Goal: Task Accomplishment & Management: Manage account settings

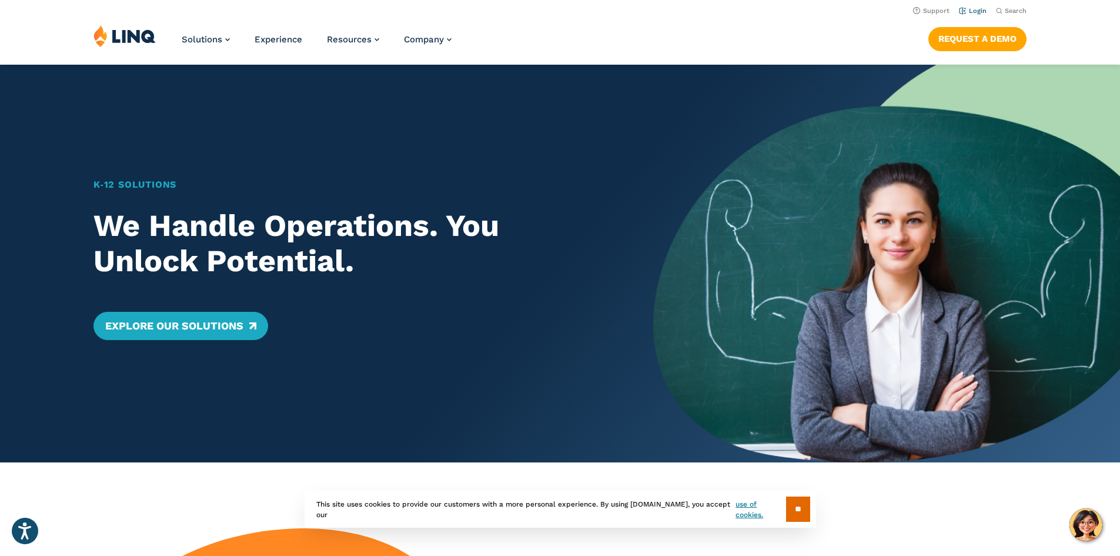
click at [961, 7] on link "Login" at bounding box center [973, 11] width 28 height 8
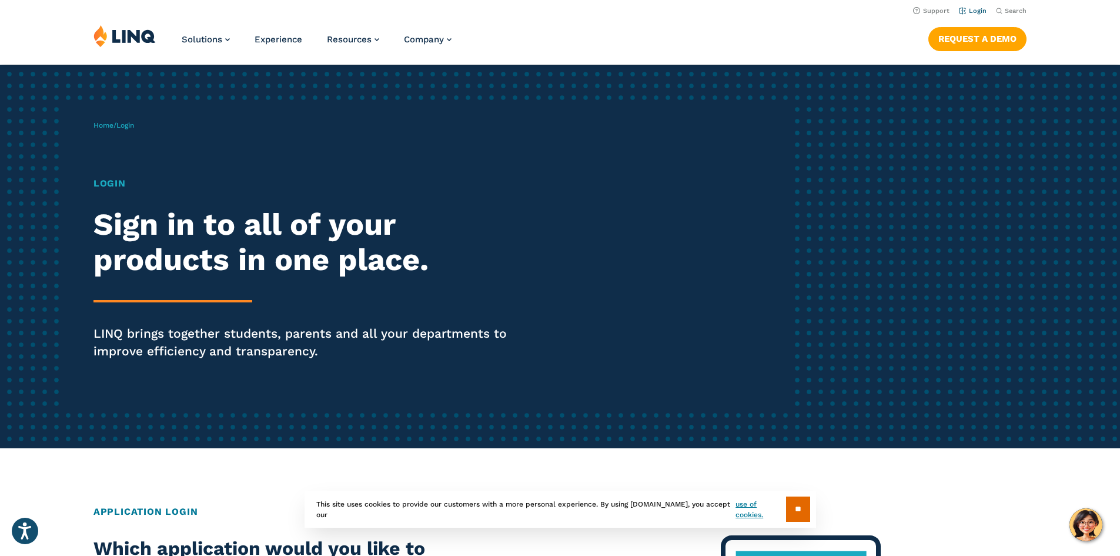
click at [966, 9] on link "Login" at bounding box center [973, 11] width 28 height 8
click at [107, 183] on h1 "Login" at bounding box center [309, 183] width 432 height 14
click at [123, 115] on div "Home / Login Login Sign in to all of your products in one place. LINQ brings to…" at bounding box center [443, 256] width 700 height 301
click at [133, 123] on span "Login" at bounding box center [125, 125] width 18 height 8
click at [395, 283] on div "Login Sign in to all of your products in one place. LINQ brings together studen…" at bounding box center [309, 284] width 432 height 216
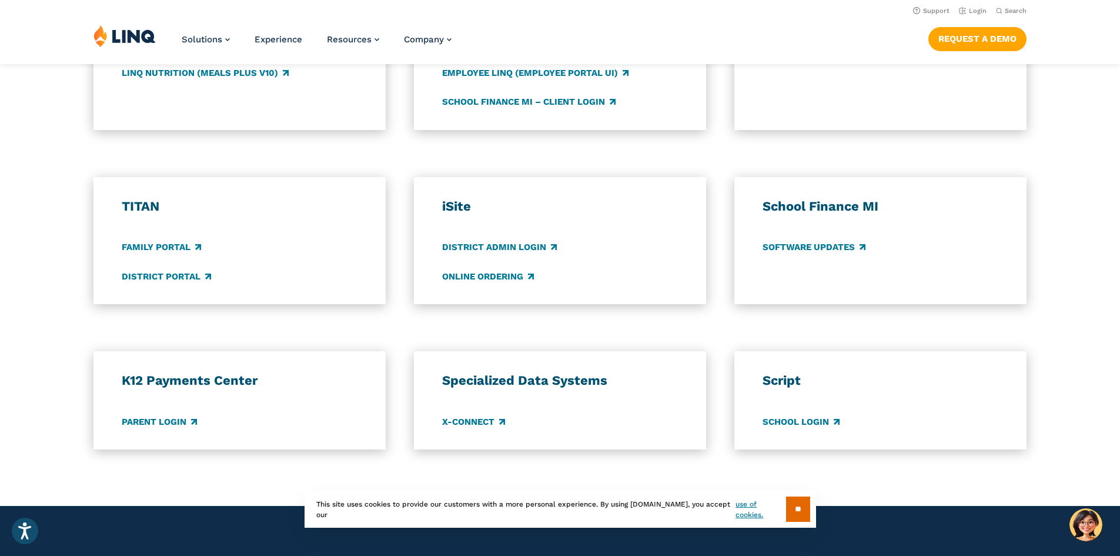
scroll to position [412, 0]
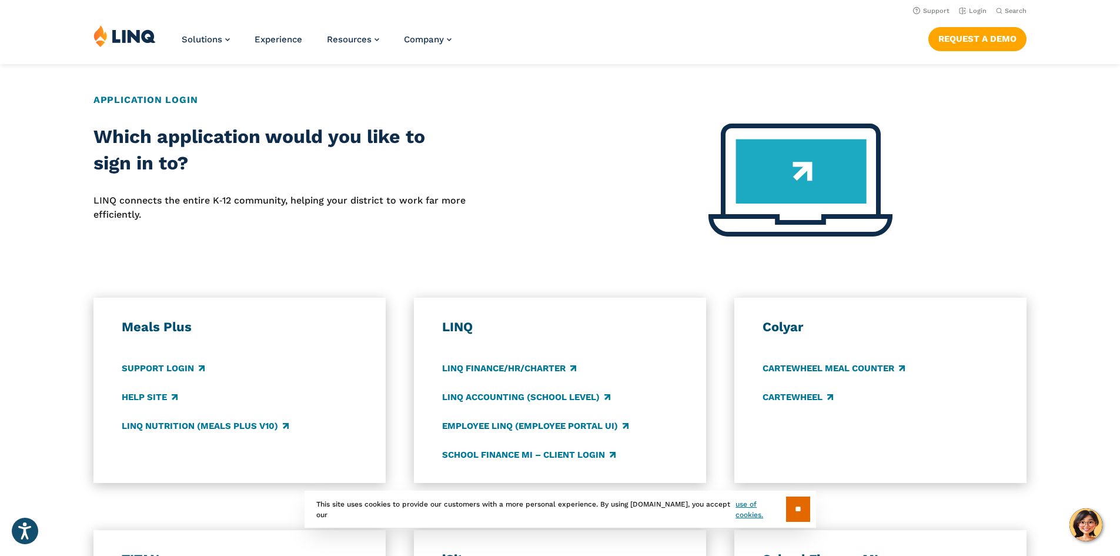
drag, startPoint x: 609, startPoint y: 26, endPoint x: 617, endPoint y: 24, distance: 8.4
click at [609, 26] on div "Solutions Nutrition Overview NEW School Nutrition Suite School Nutrition State …" at bounding box center [560, 44] width 1120 height 39
click at [833, 214] on img at bounding box center [801, 179] width 184 height 113
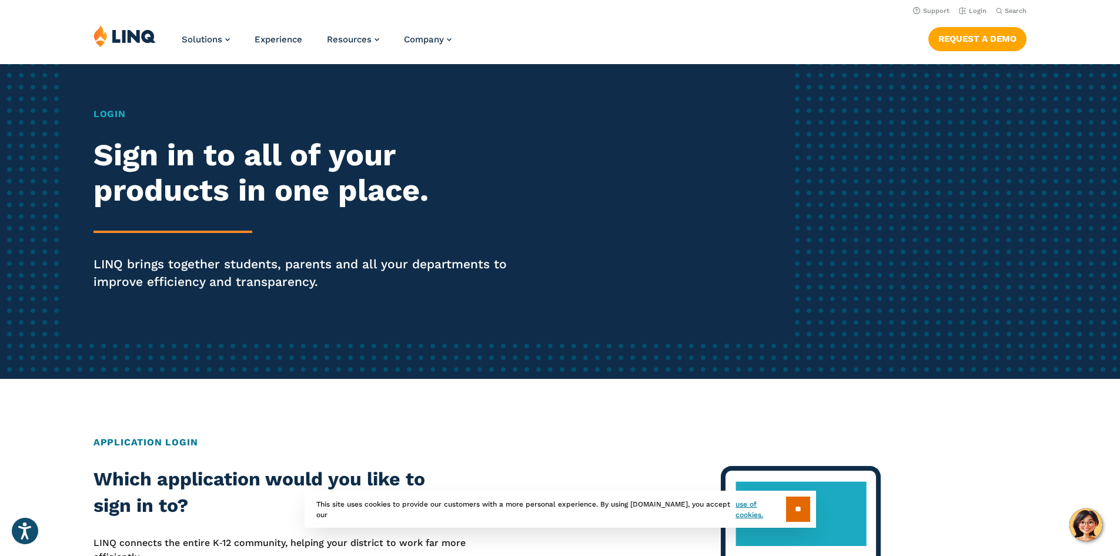
scroll to position [0, 0]
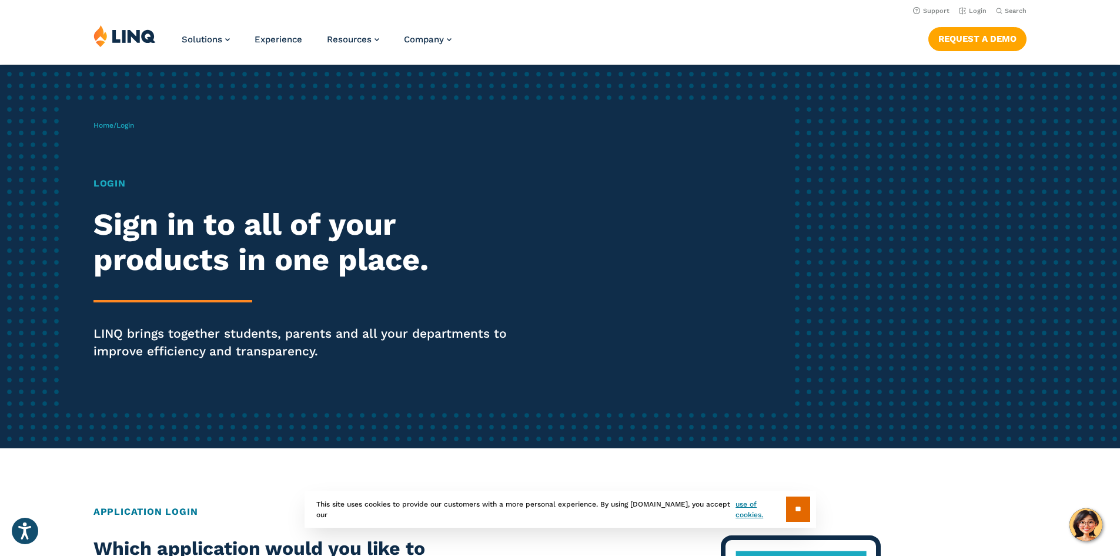
click at [469, 346] on p "LINQ brings together students, parents and all your departments to improve effi…" at bounding box center [309, 342] width 432 height 35
click at [117, 182] on h1 "Login" at bounding box center [309, 183] width 432 height 14
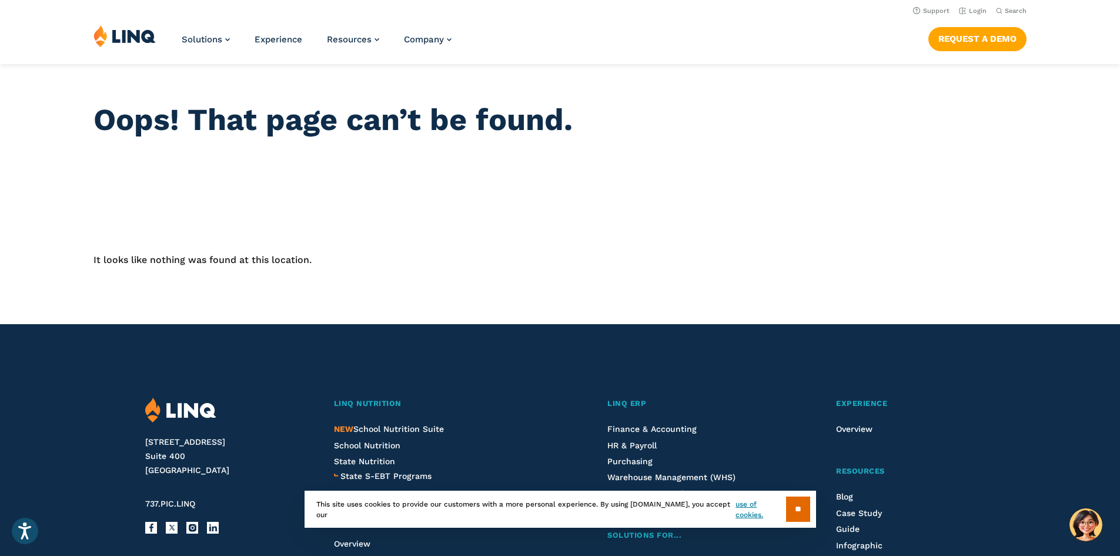
click at [134, 34] on img at bounding box center [124, 36] width 62 height 22
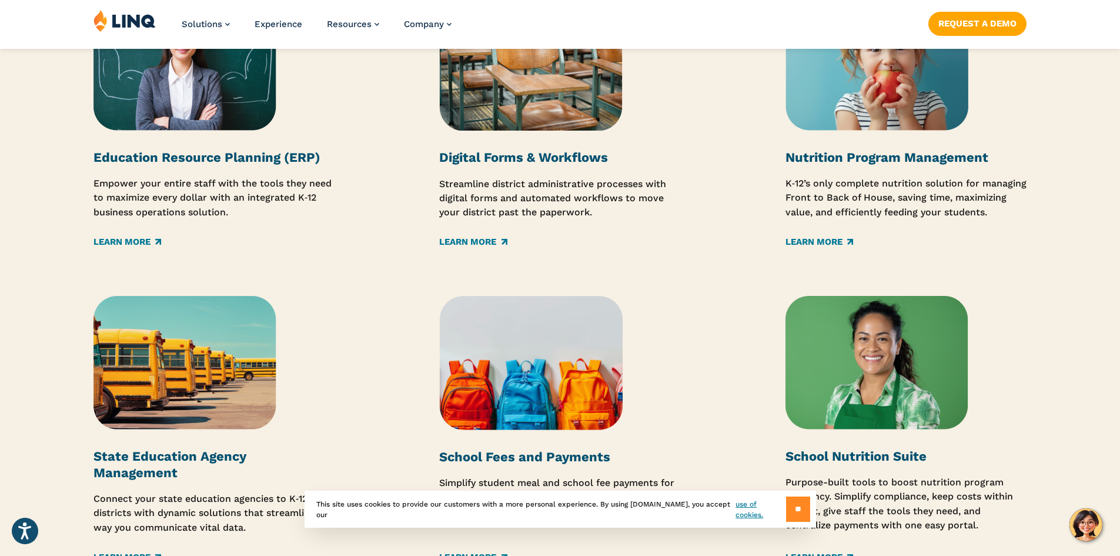
click at [809, 511] on input "**" at bounding box center [798, 508] width 24 height 25
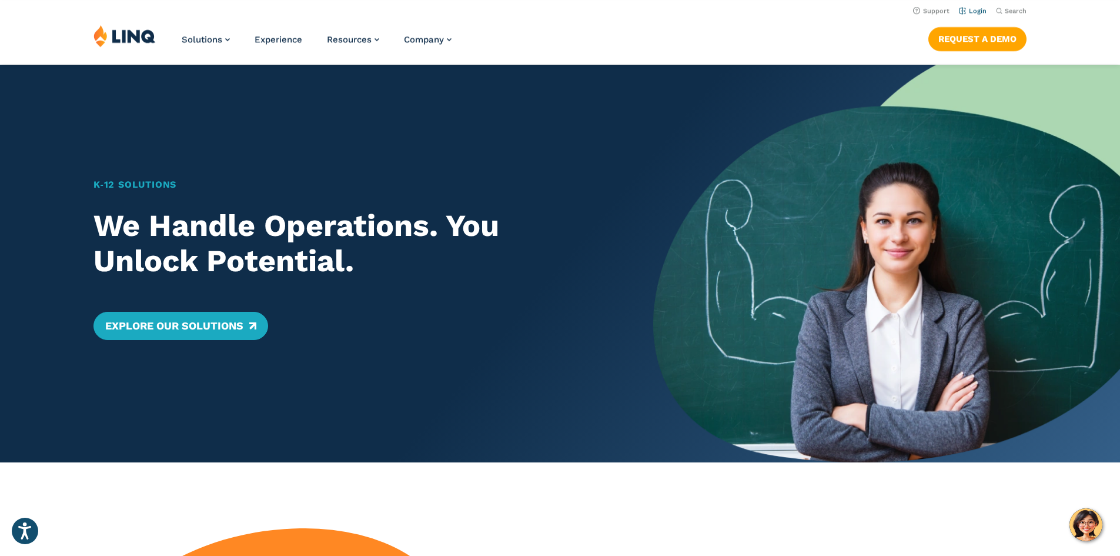
click at [976, 8] on link "Login" at bounding box center [973, 11] width 28 height 8
